Goal: Use online tool/utility: Utilize a website feature to perform a specific function

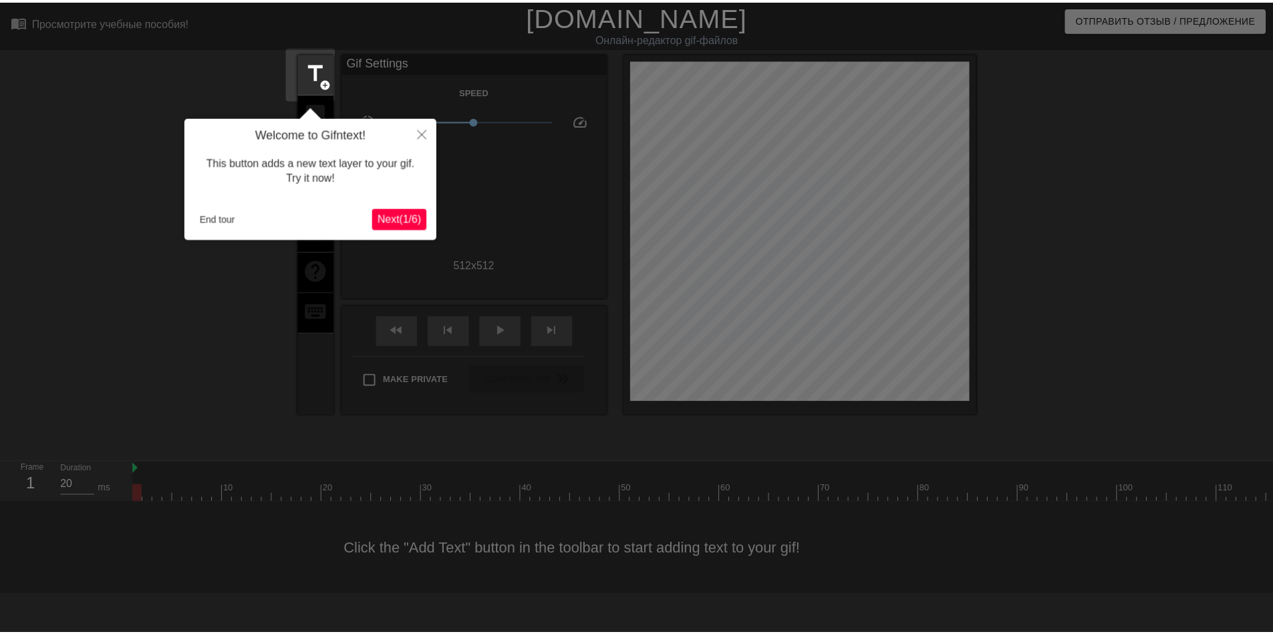
scroll to position [33, 0]
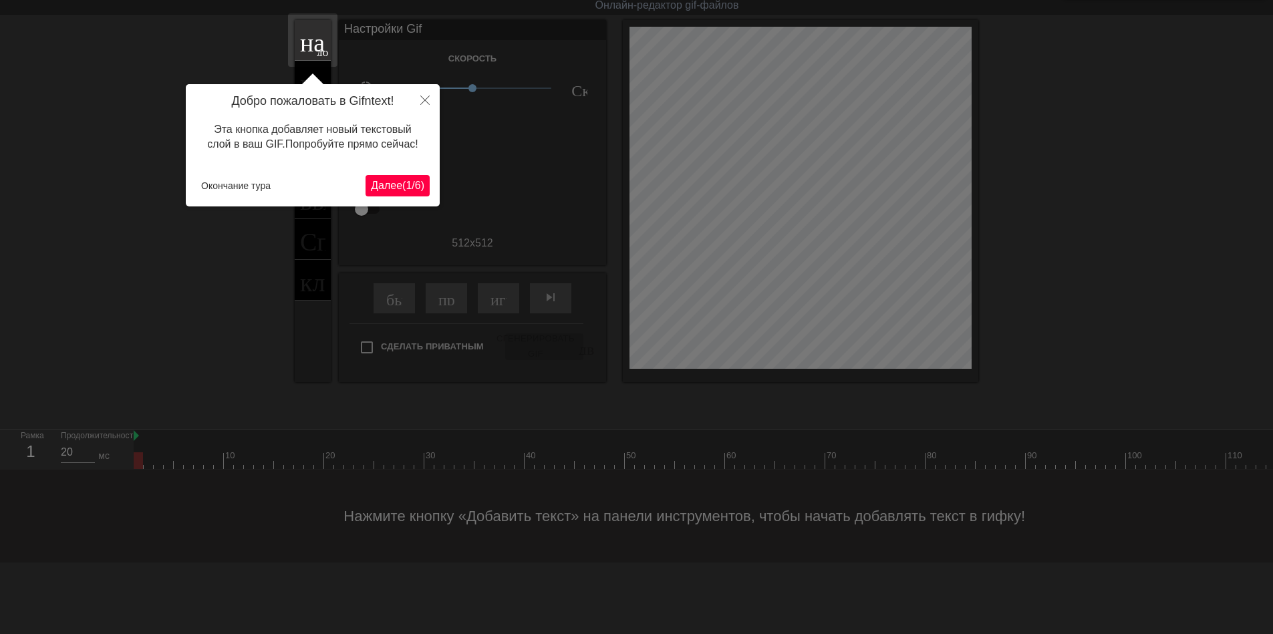
click at [404, 183] on body "menu_book_бук меню Просмотрите учебные пособия! [DOMAIN_NAME] Онлайн-редактор g…" at bounding box center [636, 265] width 1273 height 596
click at [403, 187] on ya-tr-span "(" at bounding box center [403, 185] width 3 height 11
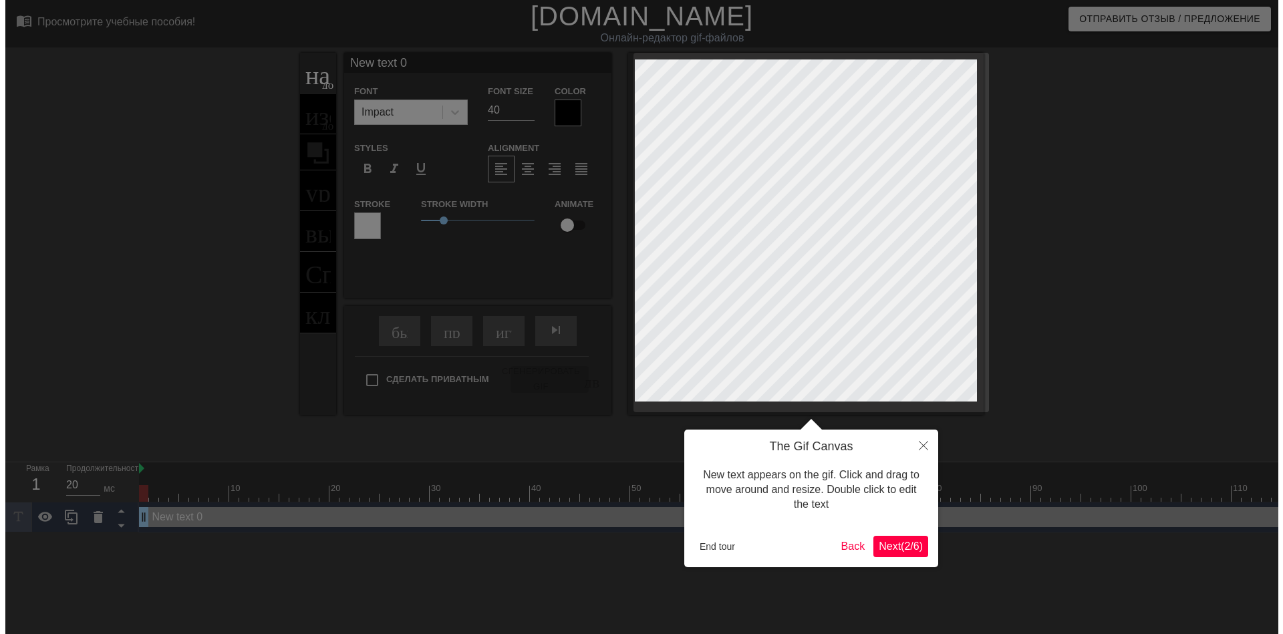
scroll to position [0, 0]
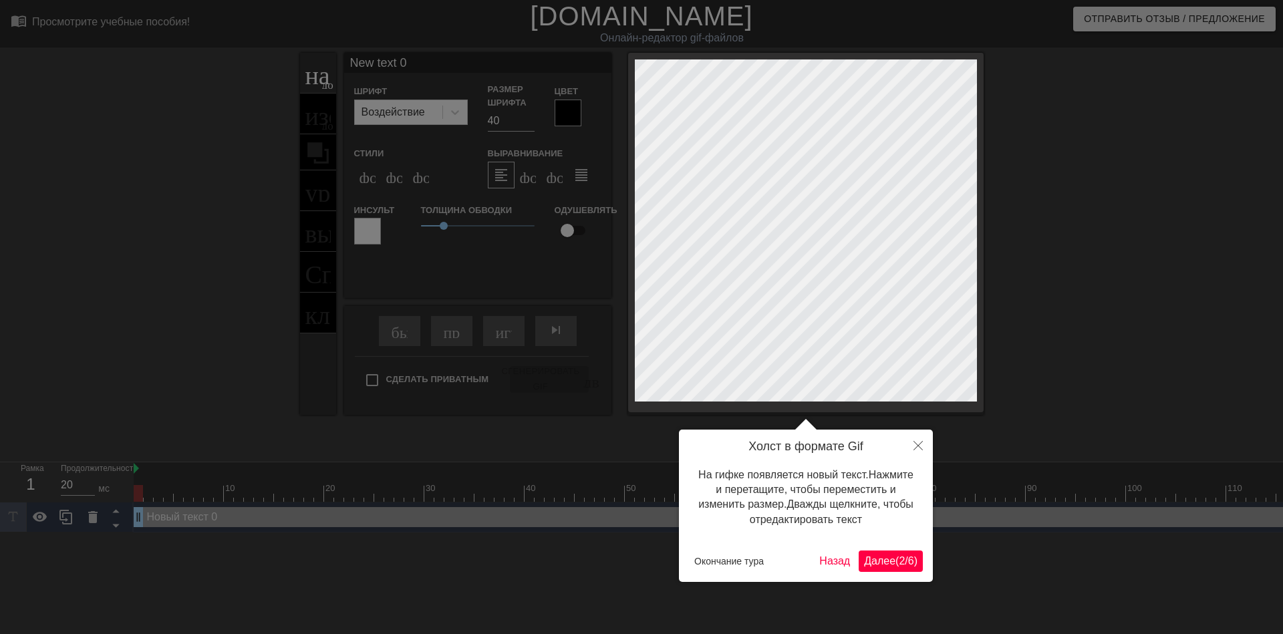
click at [904, 565] on ya-tr-span "2" at bounding box center [902, 560] width 6 height 11
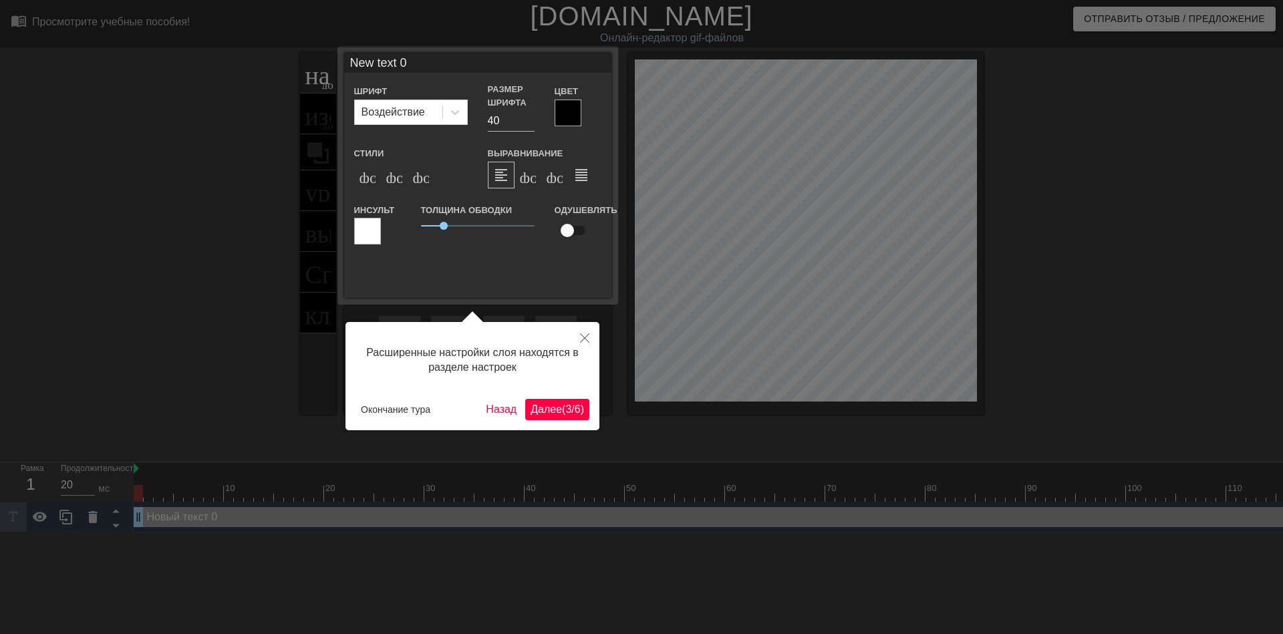
click at [573, 418] on button "Далее ( 3 / 6 )" at bounding box center [557, 409] width 64 height 21
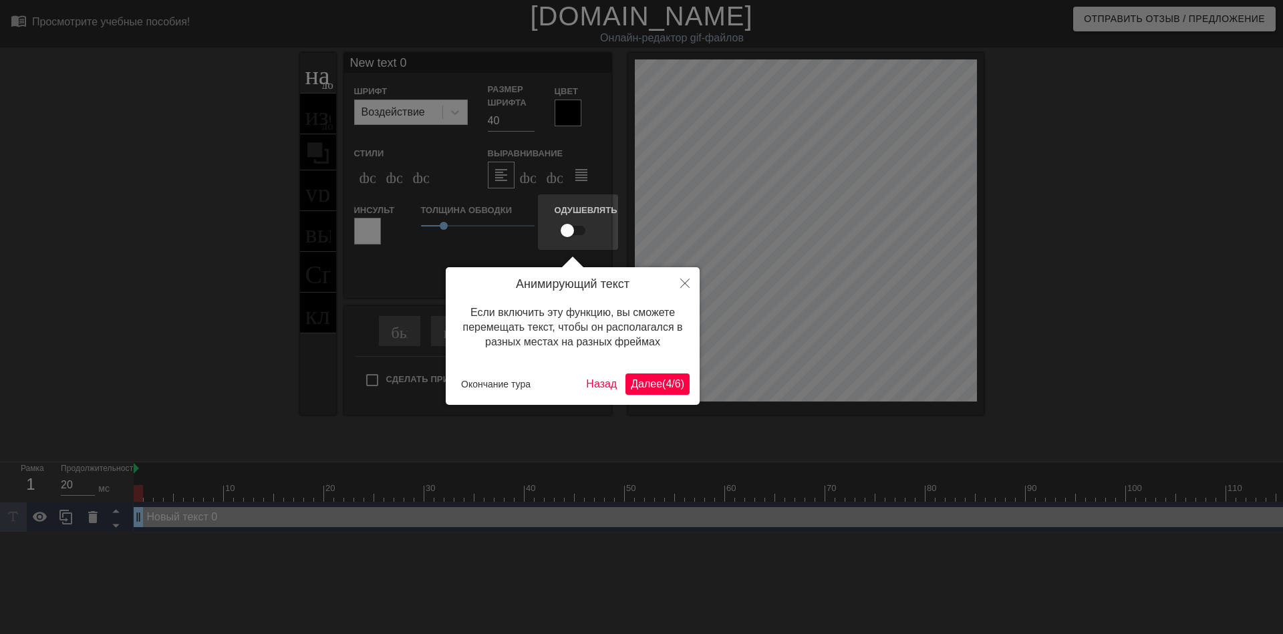
click at [657, 369] on div "Анимирующий текст Если включить эту функцию, вы сможете перемещать текст, чтобы…" at bounding box center [573, 336] width 254 height 138
click at [652, 380] on ya-tr-span "Далее" at bounding box center [646, 383] width 31 height 11
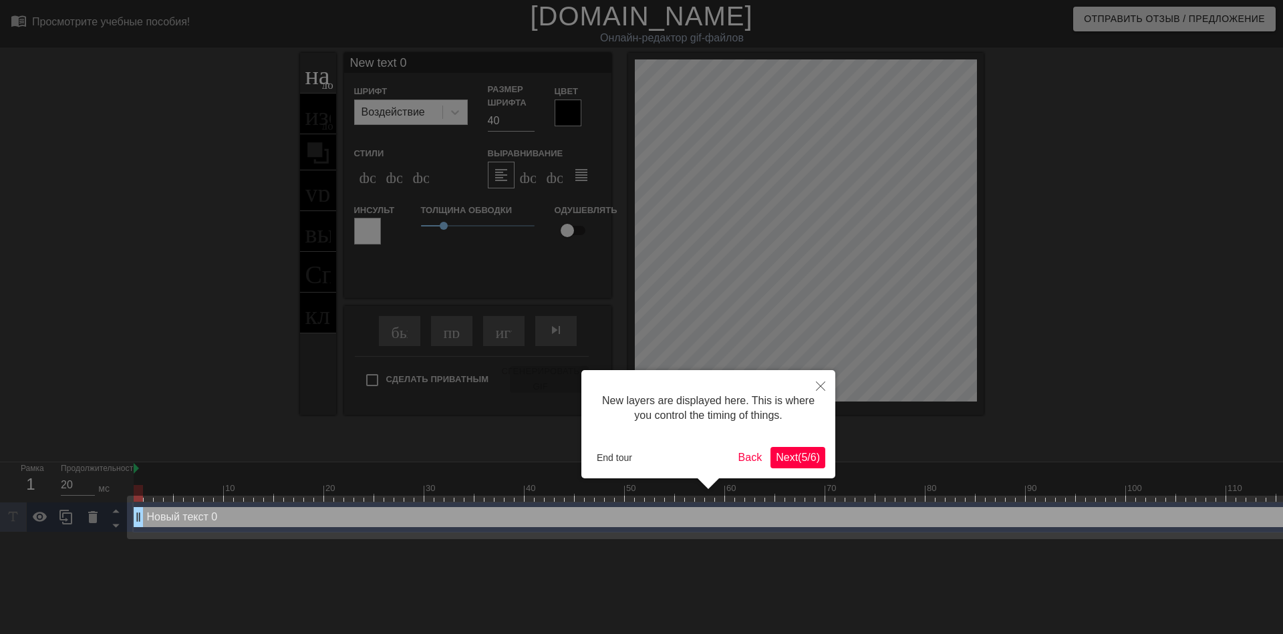
click at [779, 452] on div "New layers are displayed here. This is where you control the timing of things. …" at bounding box center [708, 424] width 254 height 108
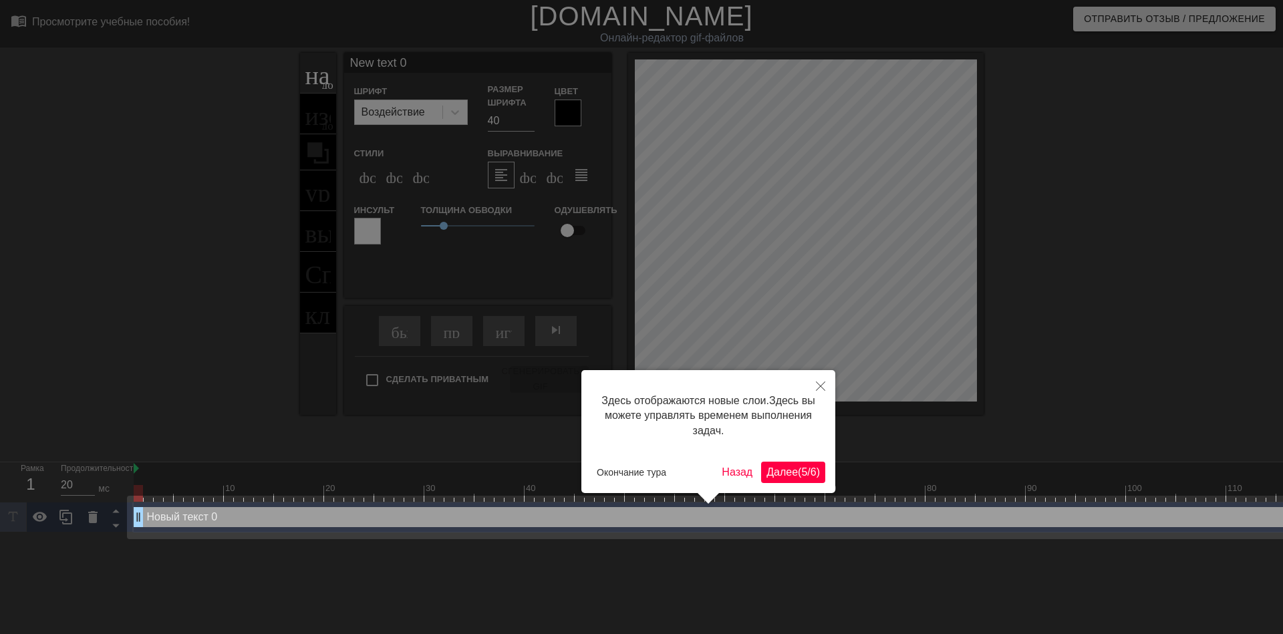
click at [809, 473] on ya-tr-span "/" at bounding box center [808, 472] width 3 height 11
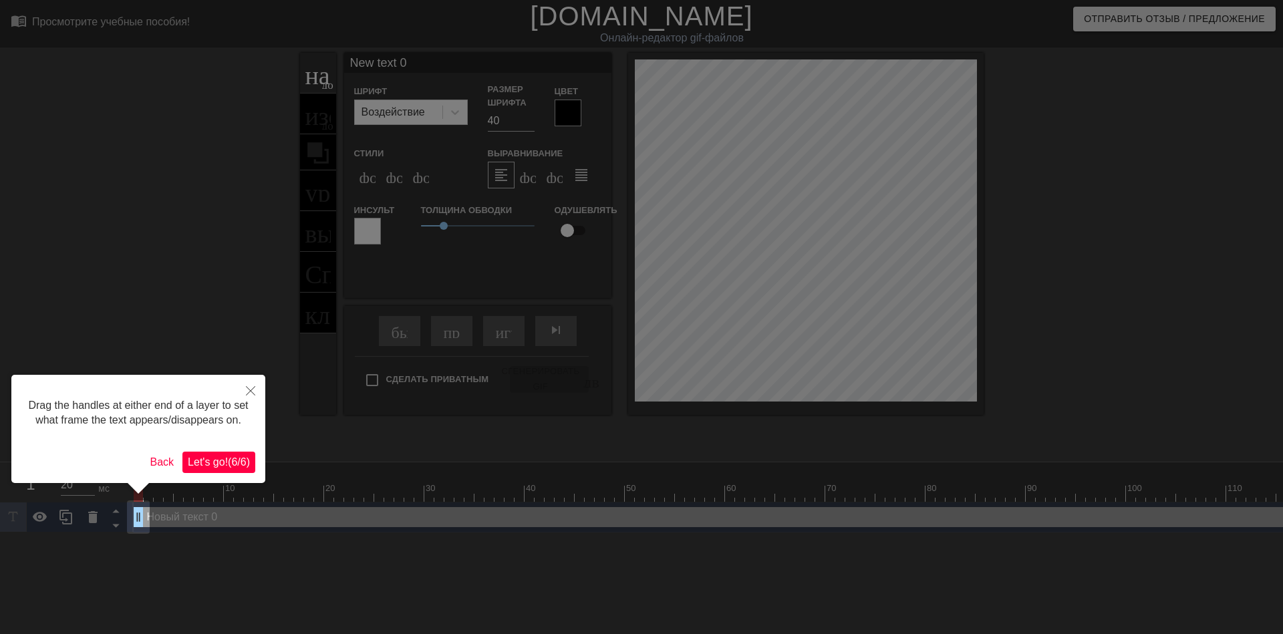
click at [192, 442] on div "Drag the handles at either end of a layer to set what frame the text appears/di…" at bounding box center [138, 413] width 234 height 57
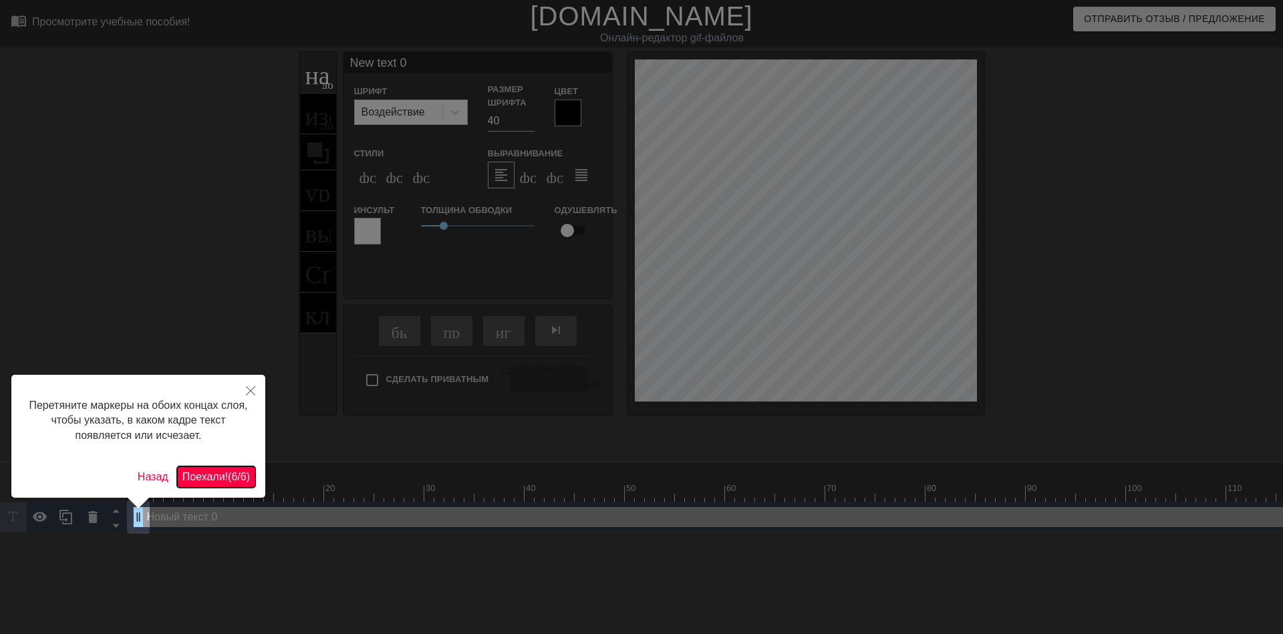
click at [213, 468] on button "Поехали! ( 6 / 6 )" at bounding box center [216, 477] width 78 height 21
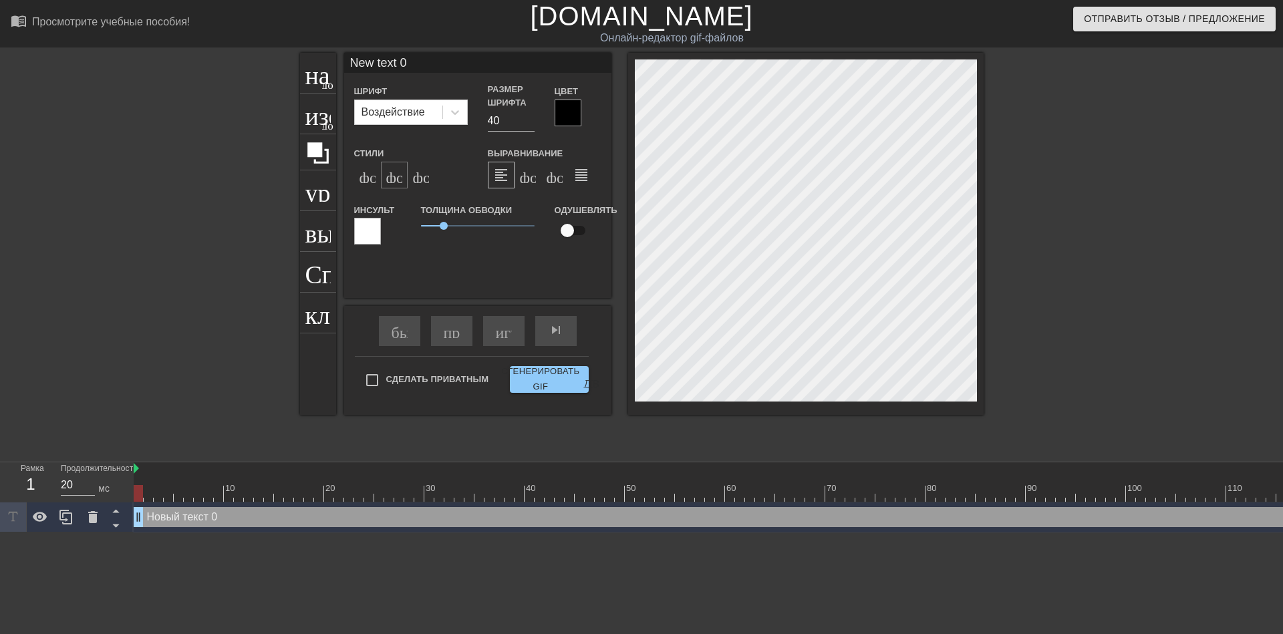
click at [395, 184] on div "формат_italic" at bounding box center [394, 175] width 27 height 27
click at [451, 118] on icon at bounding box center [454, 112] width 13 height 13
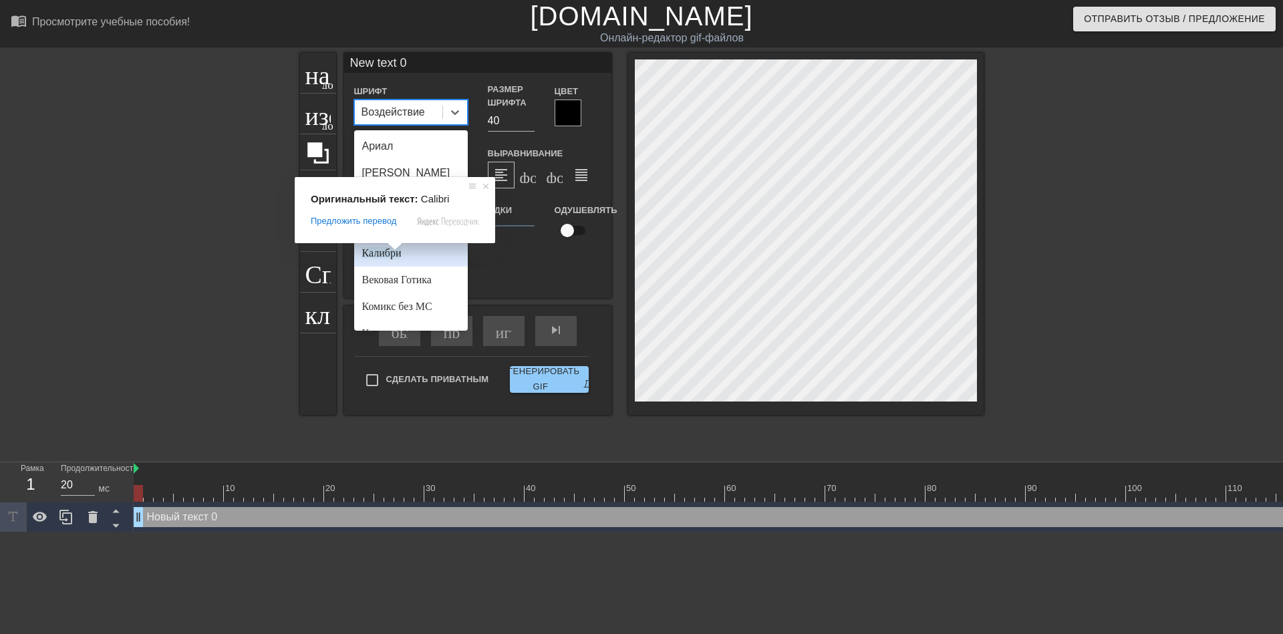
click at [404, 258] on div "Калибри" at bounding box center [411, 253] width 114 height 27
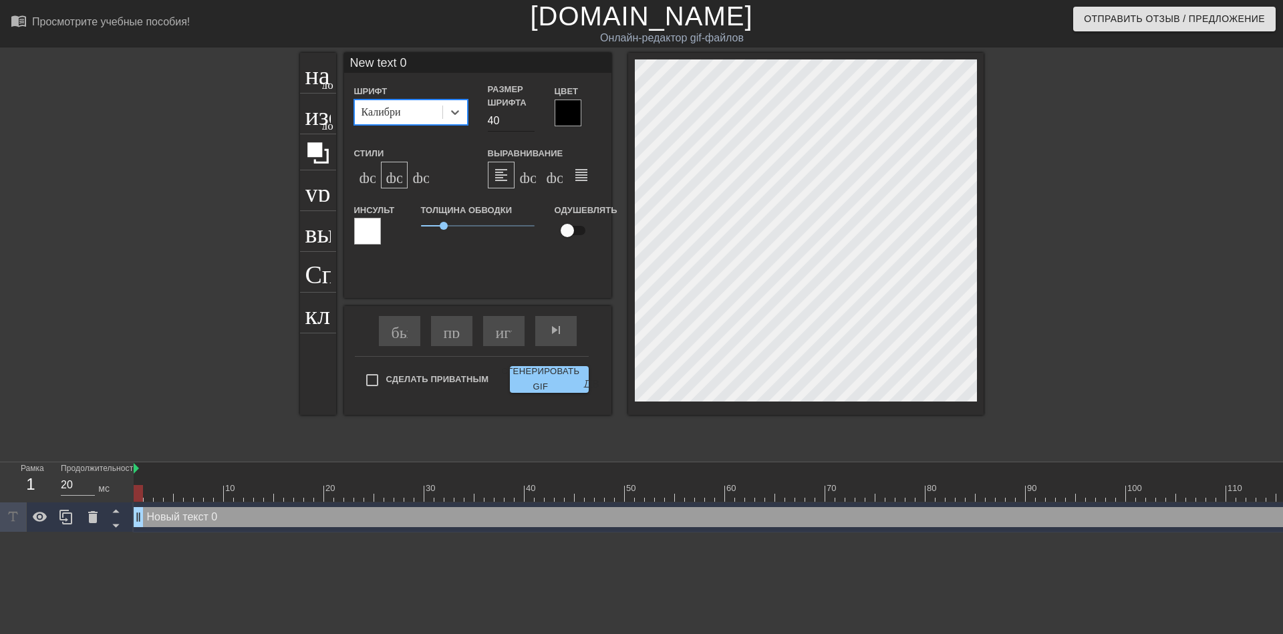
click at [494, 121] on input "40" at bounding box center [511, 120] width 47 height 21
type input "30"
type input "ew text 0"
type textarea "ew text 0"
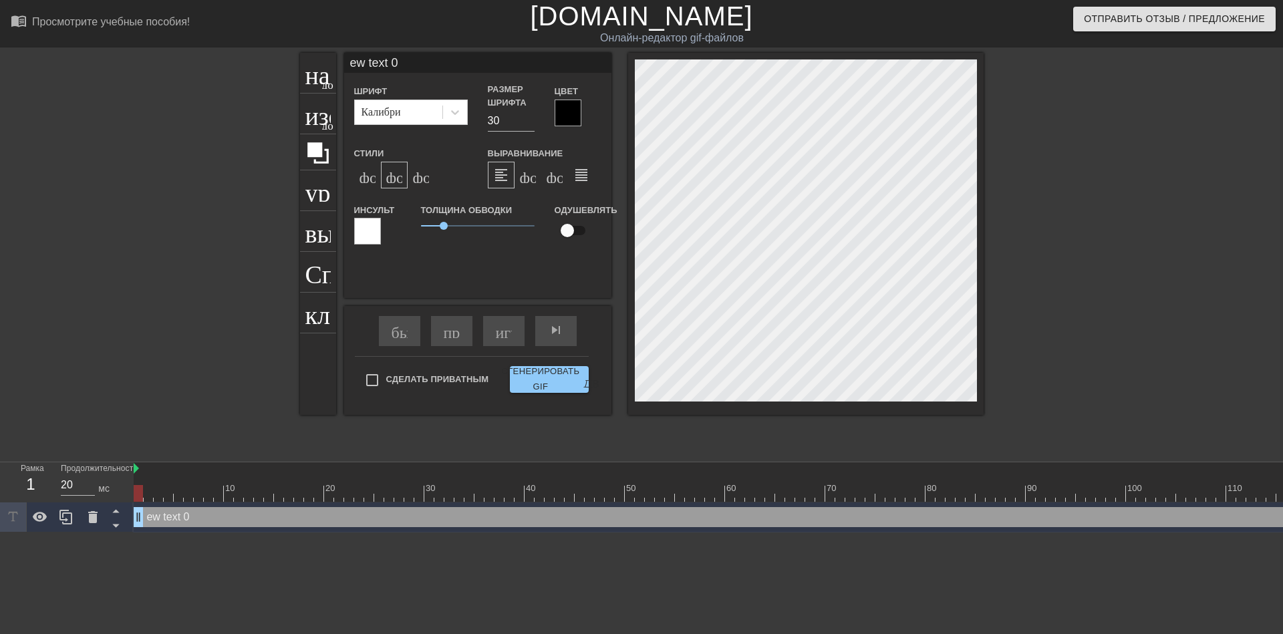
type input "w text 0"
type textarea "w text 0"
type input "text 0"
type textarea "text 0"
type input "text 0"
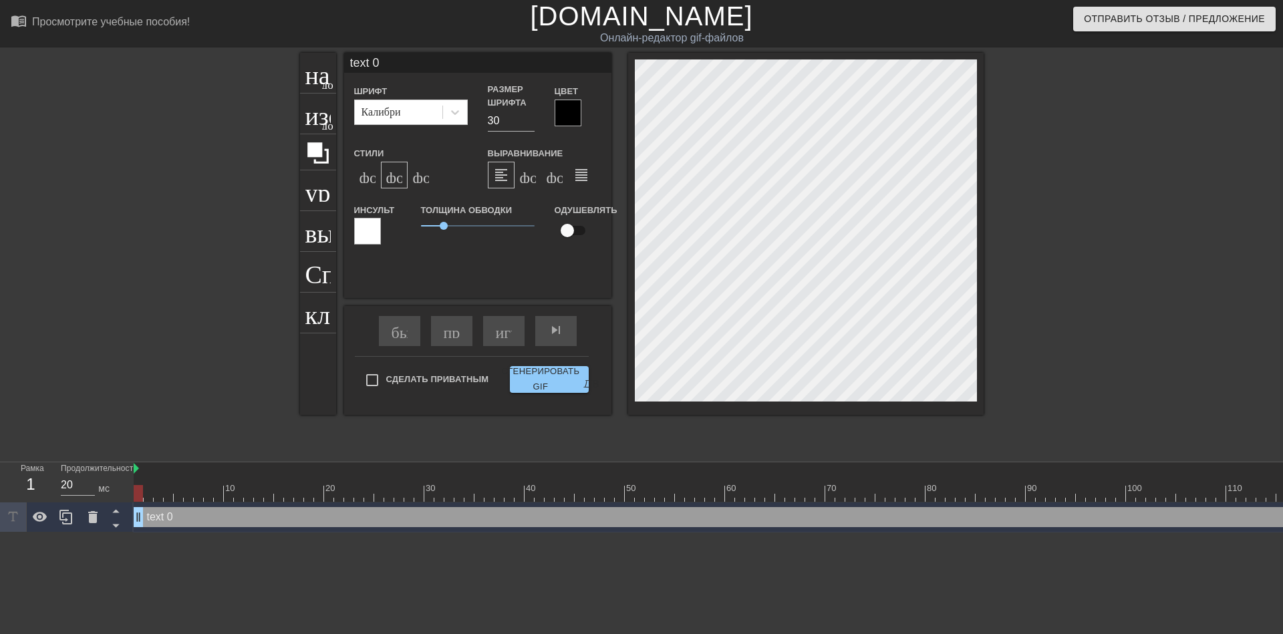
type textarea "text 0"
type input "ext 0"
type textarea "ext 0"
type input "xt 0"
type textarea "xt 0"
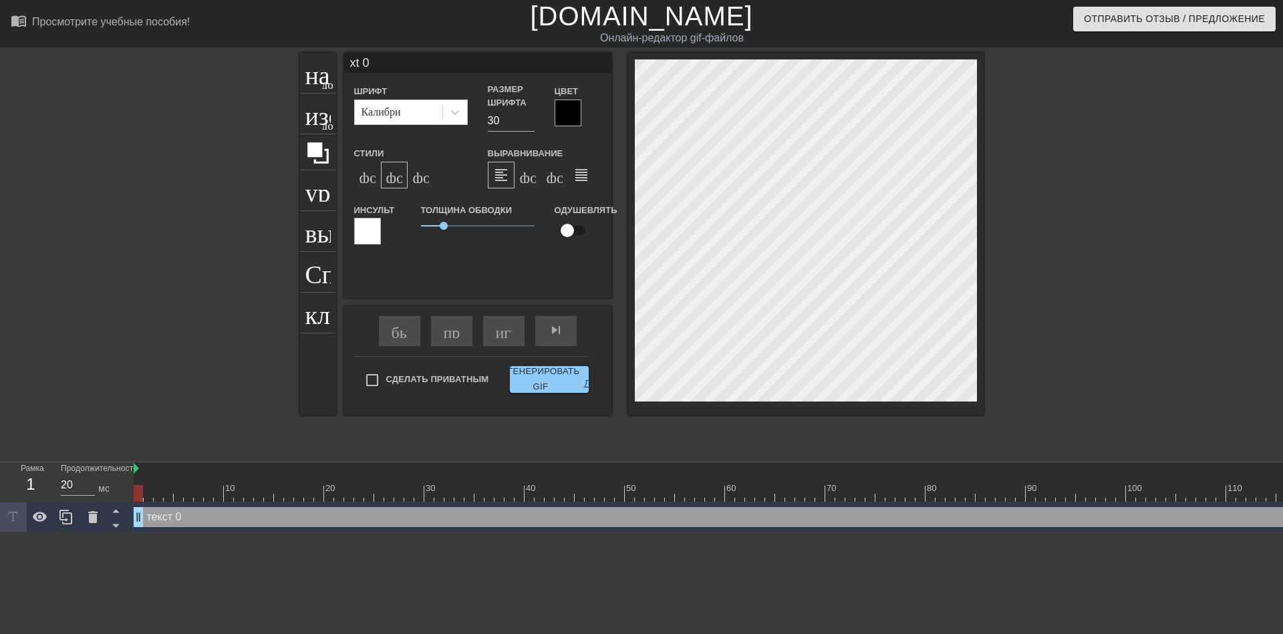
type input "t 0"
type textarea "t 0"
type input "0"
type textarea "0"
type input "0"
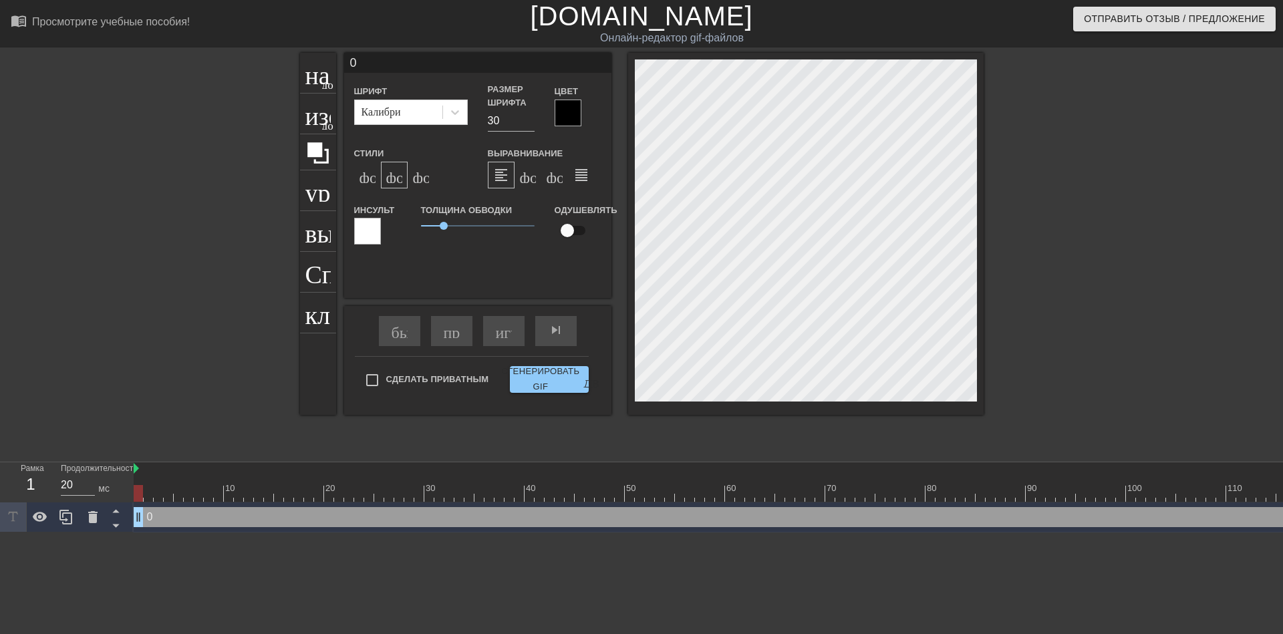
type textarea "0"
type input "@"
type textarea "@"
type input "@s"
type textarea "@s"
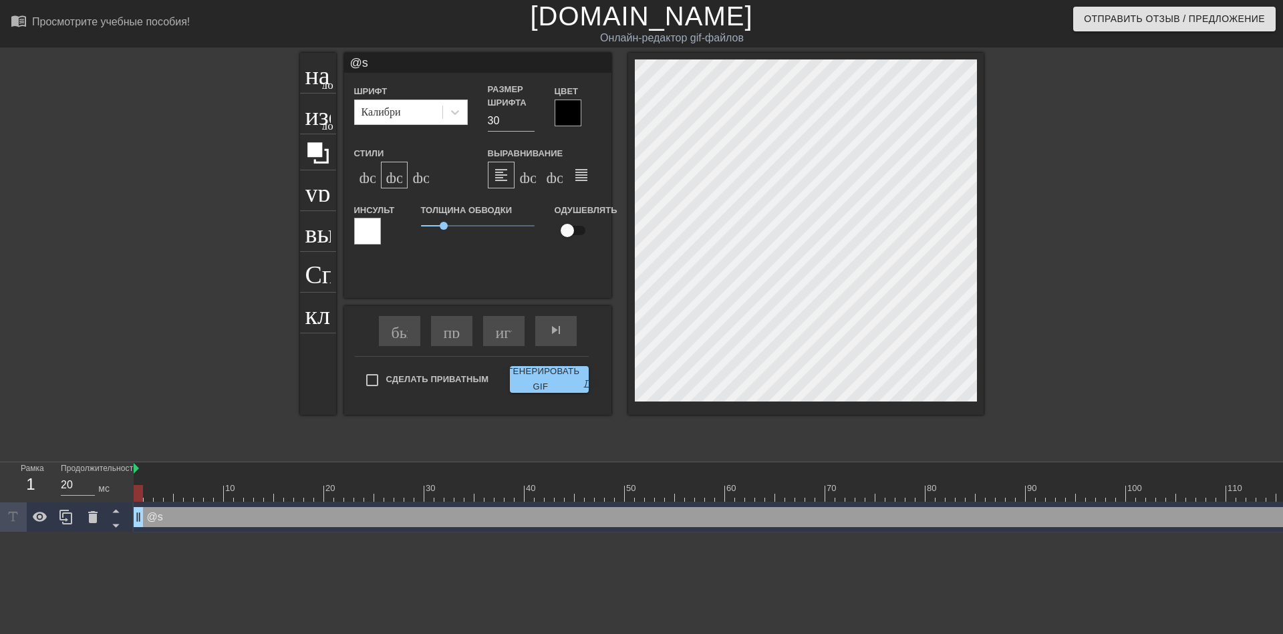
type input "@st"
type textarea "@st"
type input "@sti"
type textarea "@sti"
type input "@stic"
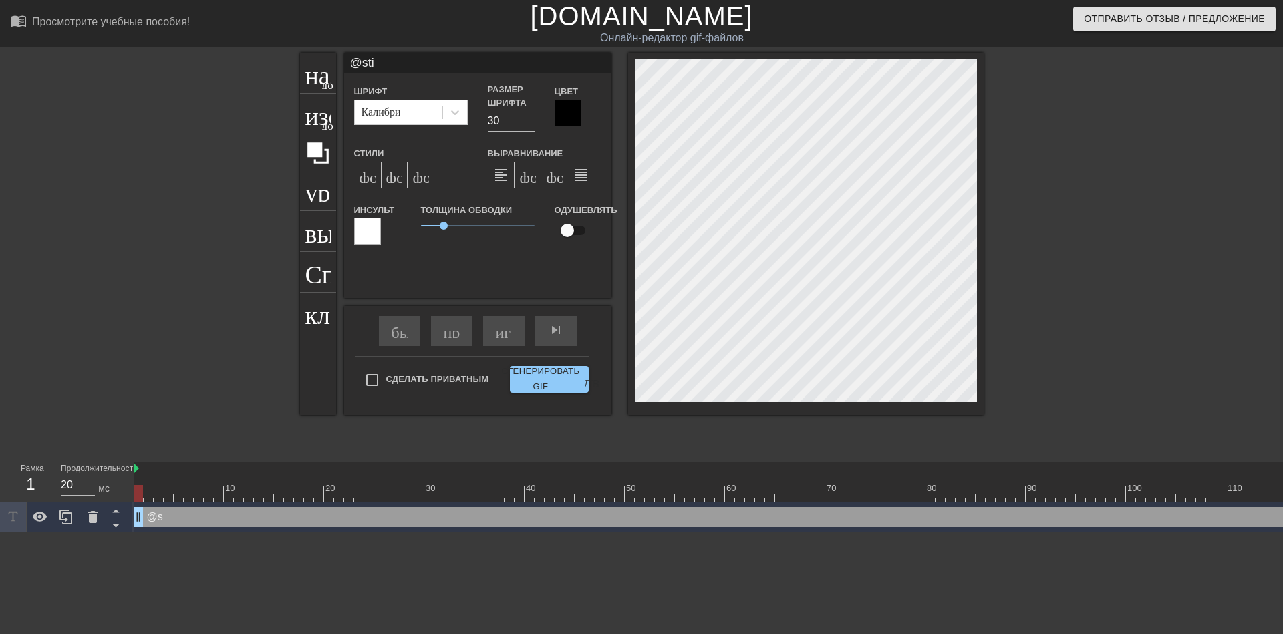
type textarea "@stic"
type input "@stick"
type textarea "@stick"
type input "@sticke"
type textarea "@sticker"
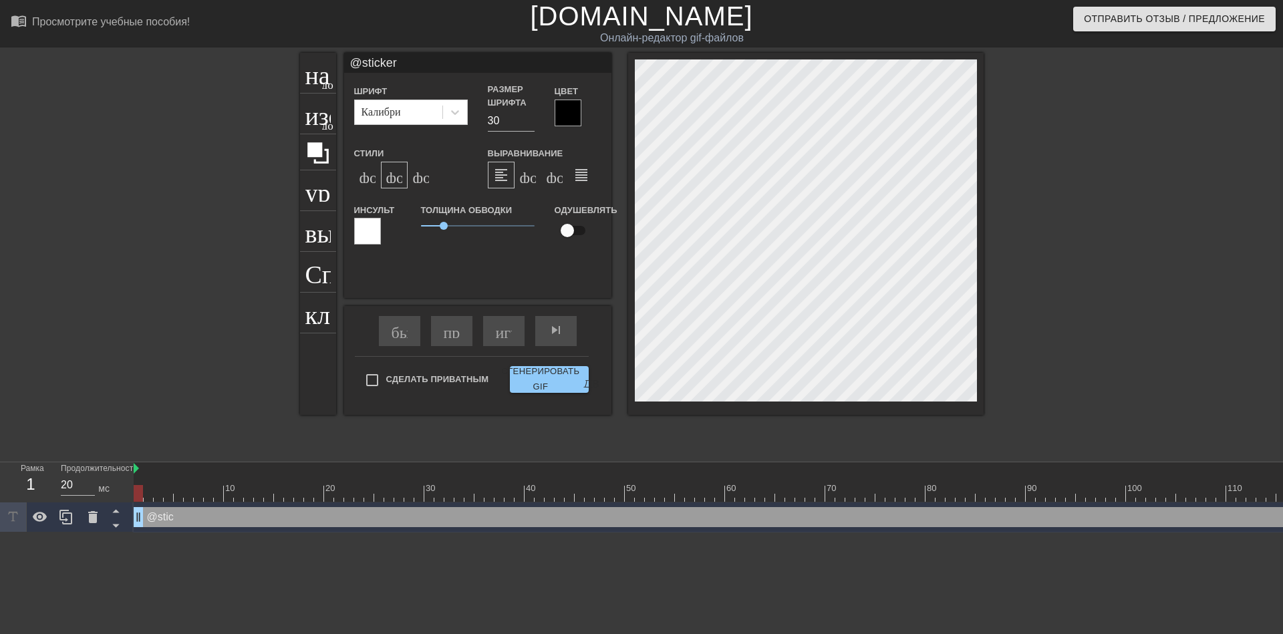
type input "@stickerb"
type textarea "@stickerb"
type input "@stickerba"
type textarea "@stickerba"
type input "@stickerbas"
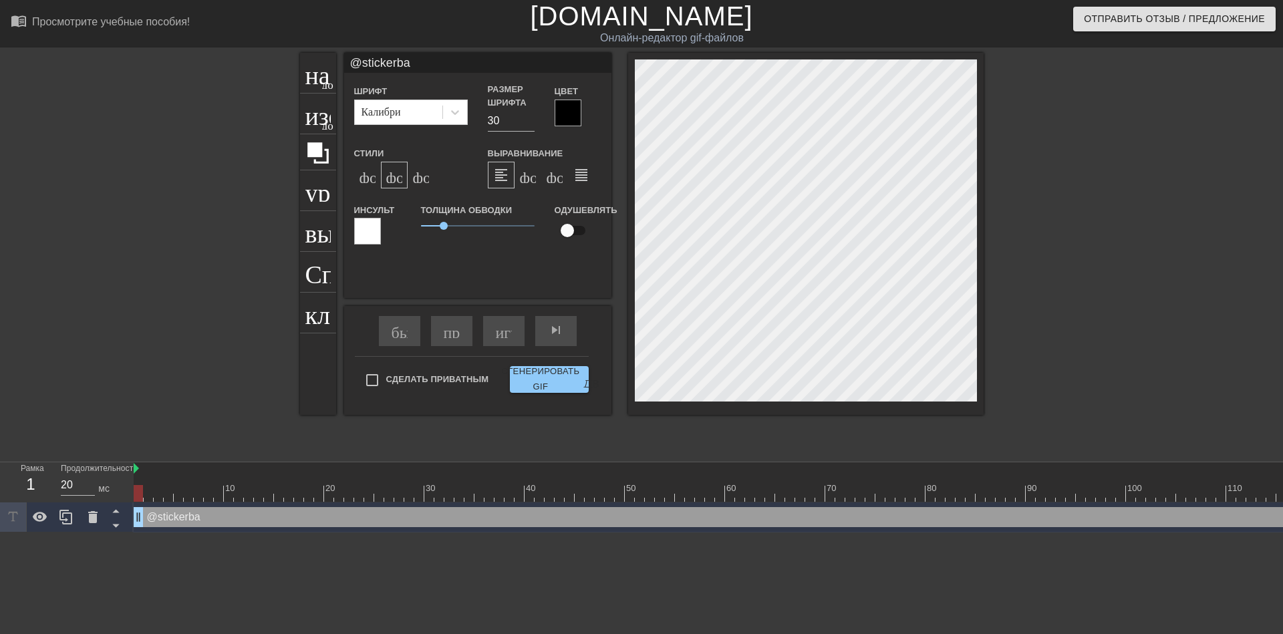
type textarea "@stickerbas"
type input "@stickerbase"
type textarea "@stickerbase"
type input "@stickerbase_"
type textarea "@stickerbase_"
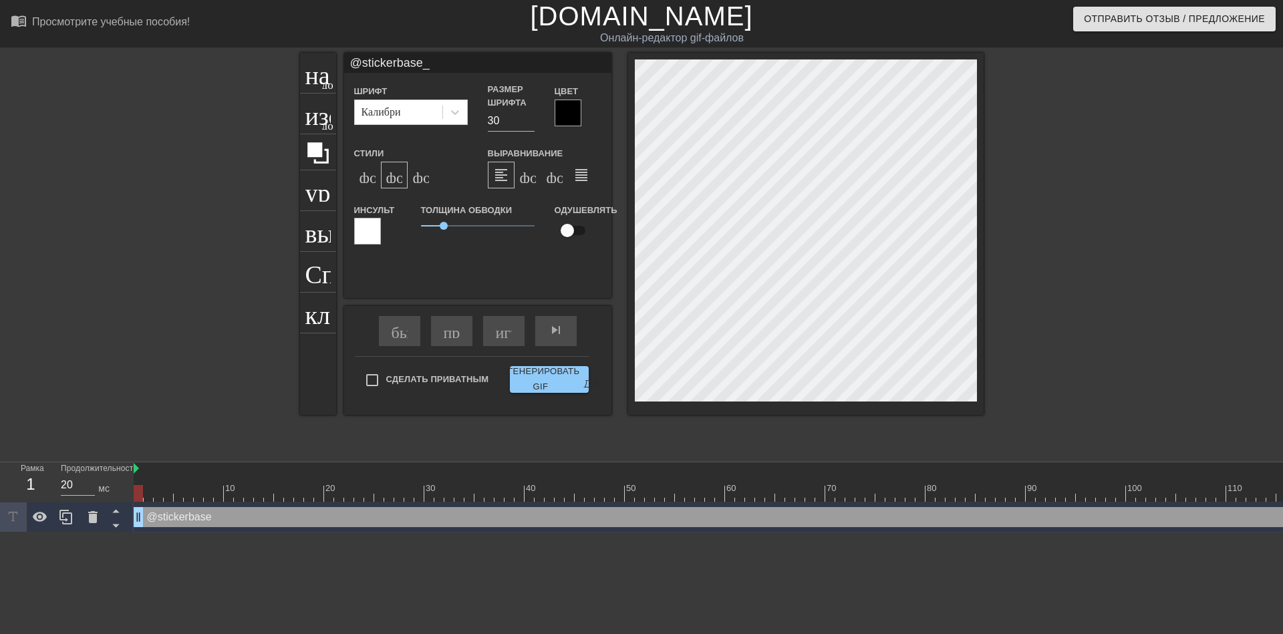
type input "@stickerbase_r"
type textarea "@stickerbase_r"
type input "@stickerbase_ru"
type textarea "@stickerbase_ru"
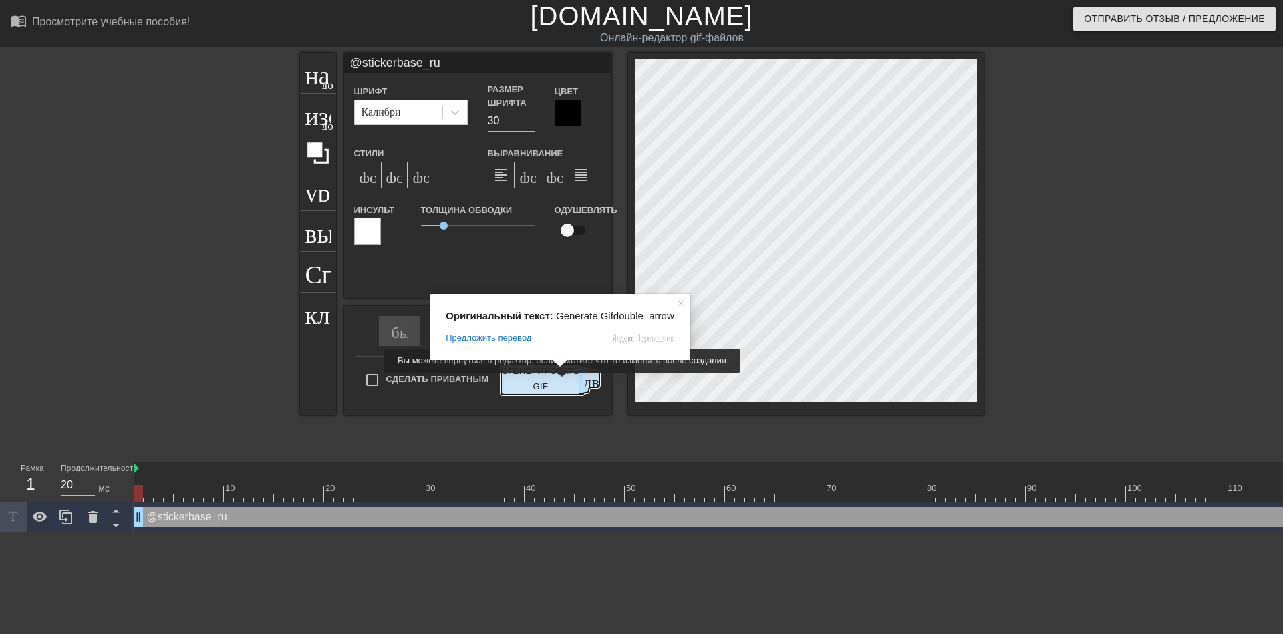
click at [559, 382] on ya-tr-span "Сгенерировать GIF" at bounding box center [540, 379] width 78 height 31
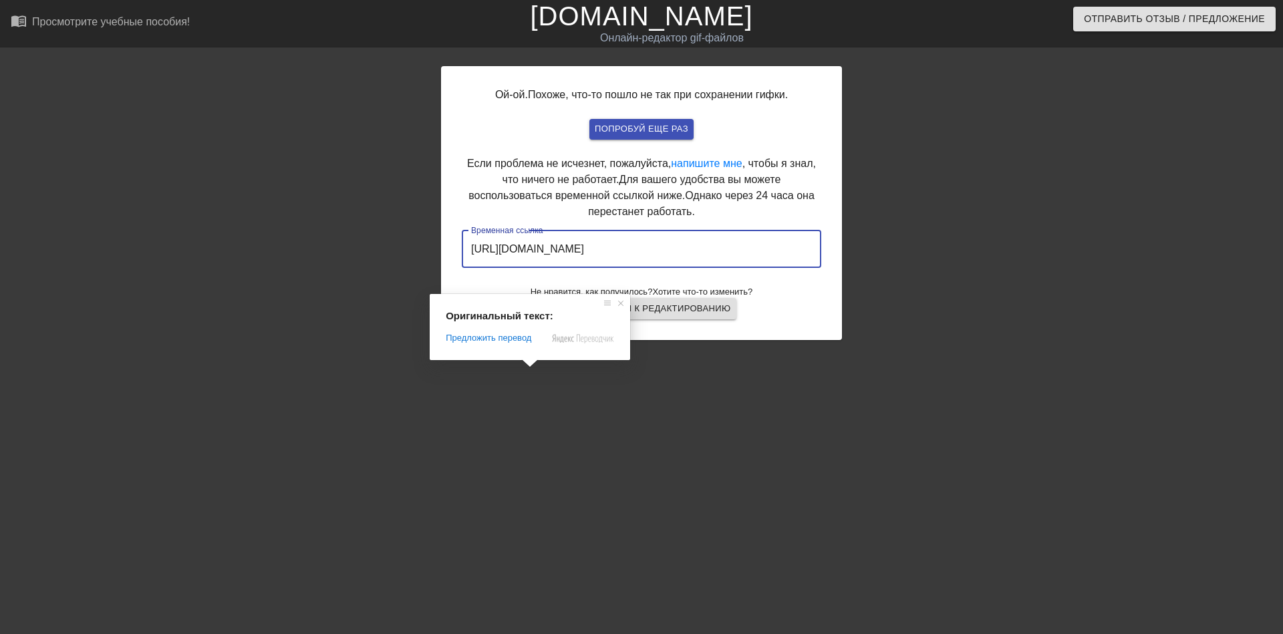
click at [648, 245] on input "[URL][DOMAIN_NAME]" at bounding box center [642, 249] width 360 height 37
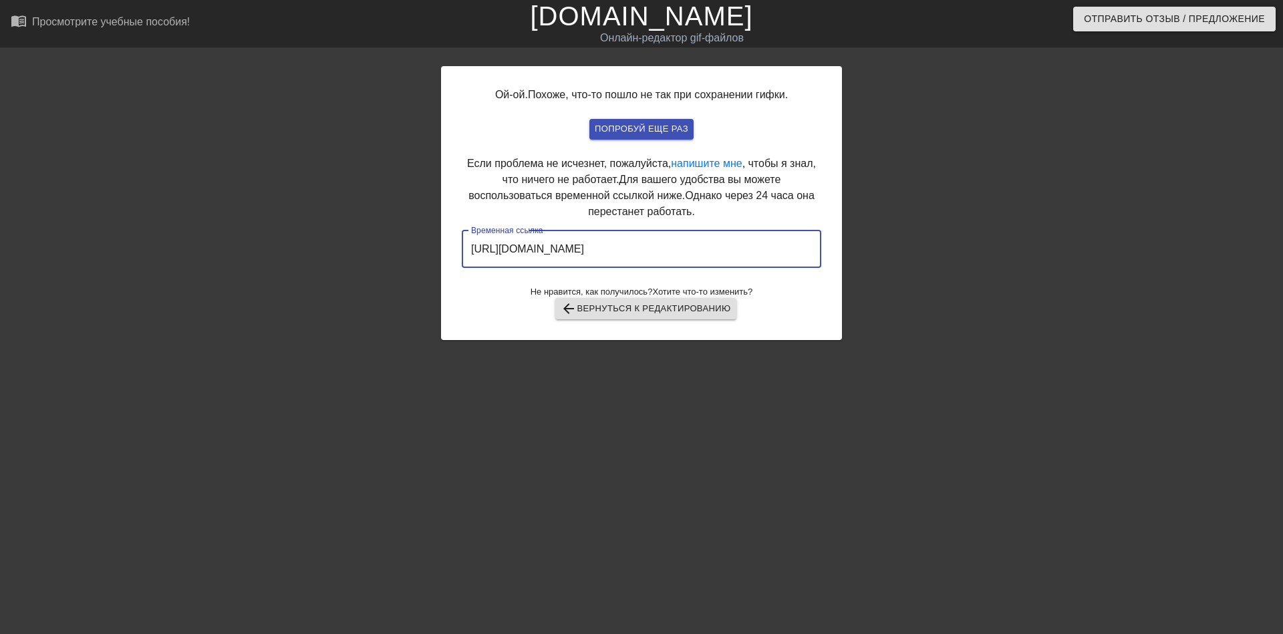
click at [648, 245] on input "[URL][DOMAIN_NAME]" at bounding box center [642, 249] width 360 height 37
